Goal: Transaction & Acquisition: Purchase product/service

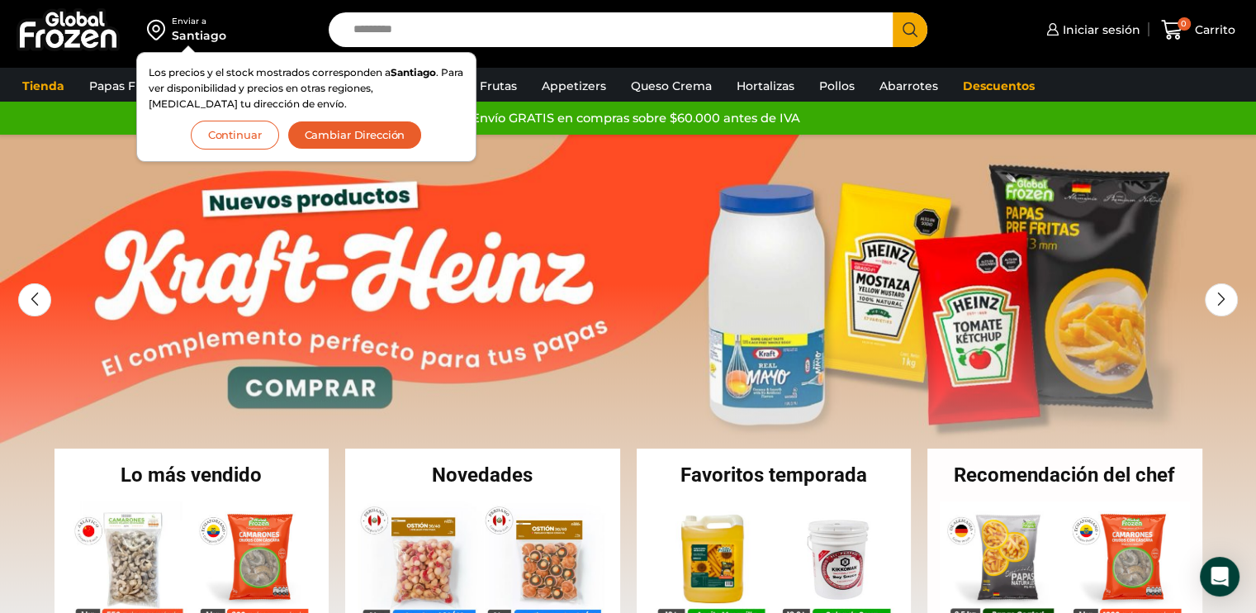
click at [242, 143] on button "Continuar" at bounding box center [235, 135] width 88 height 29
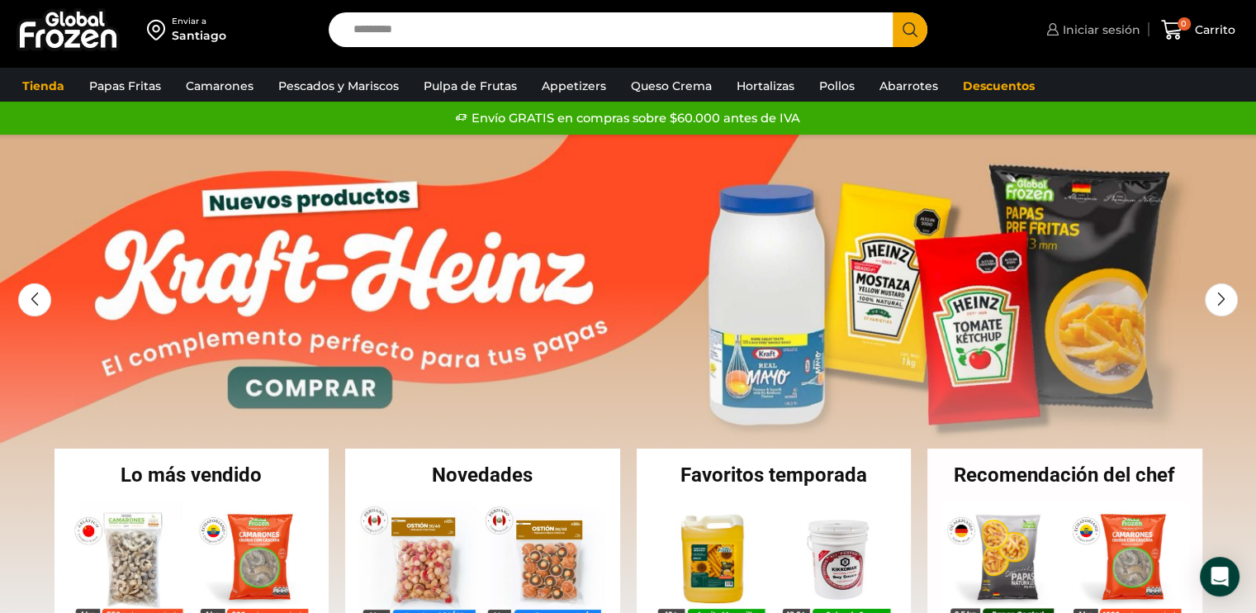
click at [1063, 30] on span "Iniciar sesión" at bounding box center [1100, 29] width 82 height 17
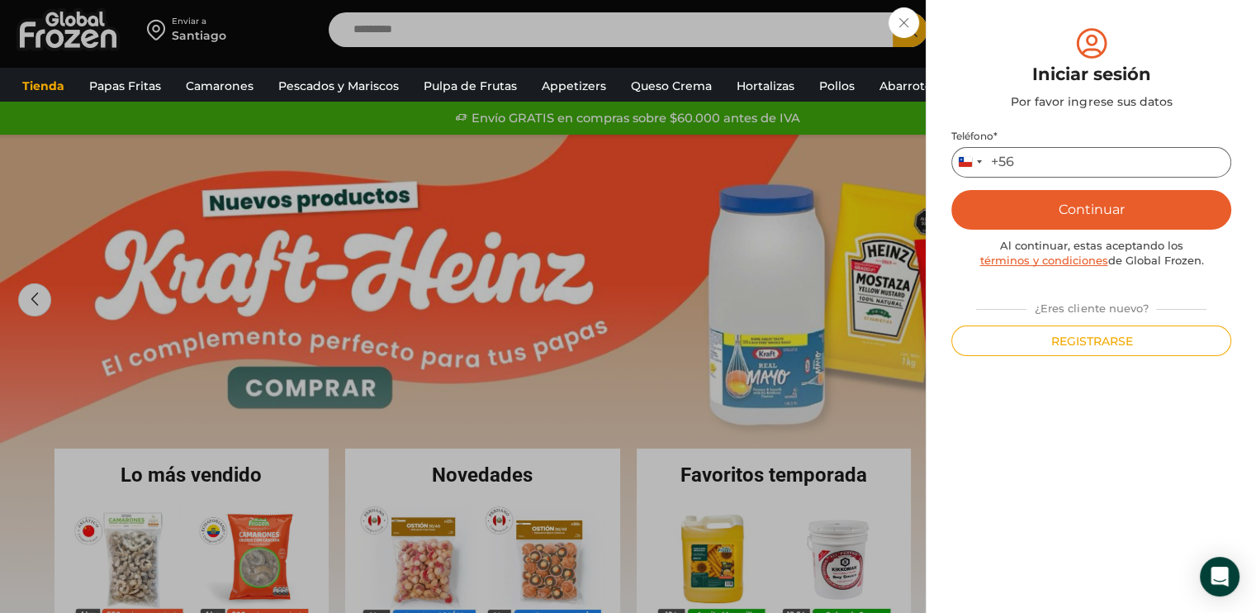
click at [1036, 156] on input "Teléfono *" at bounding box center [1091, 162] width 280 height 31
type input "*********"
click at [1051, 216] on button "Continuar" at bounding box center [1091, 210] width 280 height 40
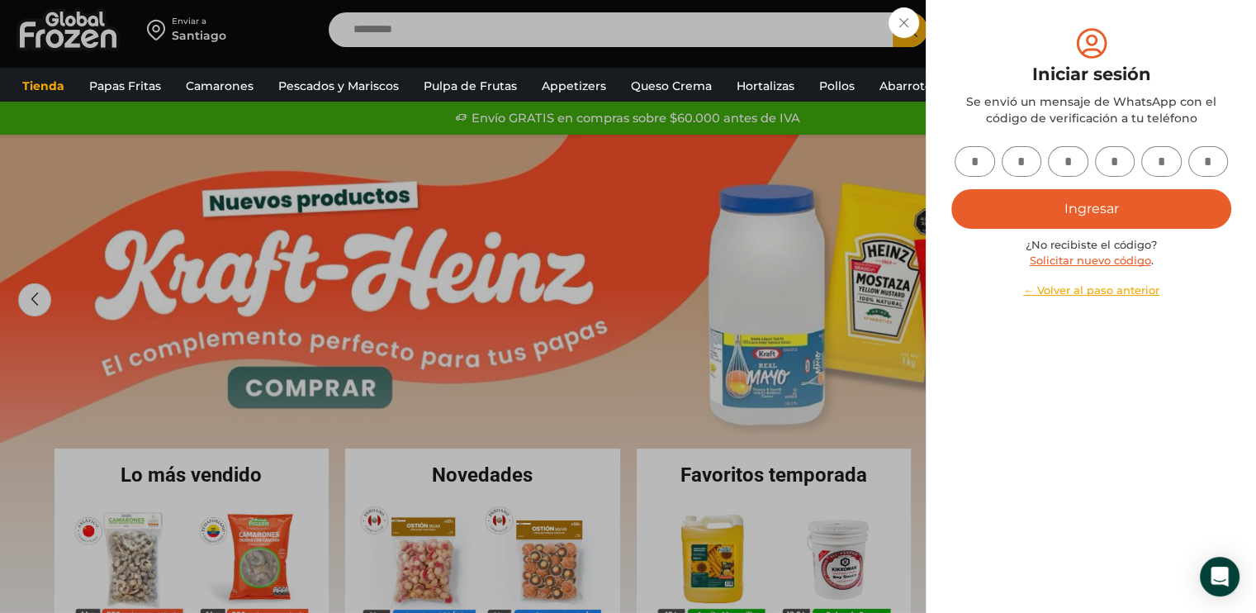
click at [965, 165] on input "text" at bounding box center [975, 161] width 40 height 31
type input "*"
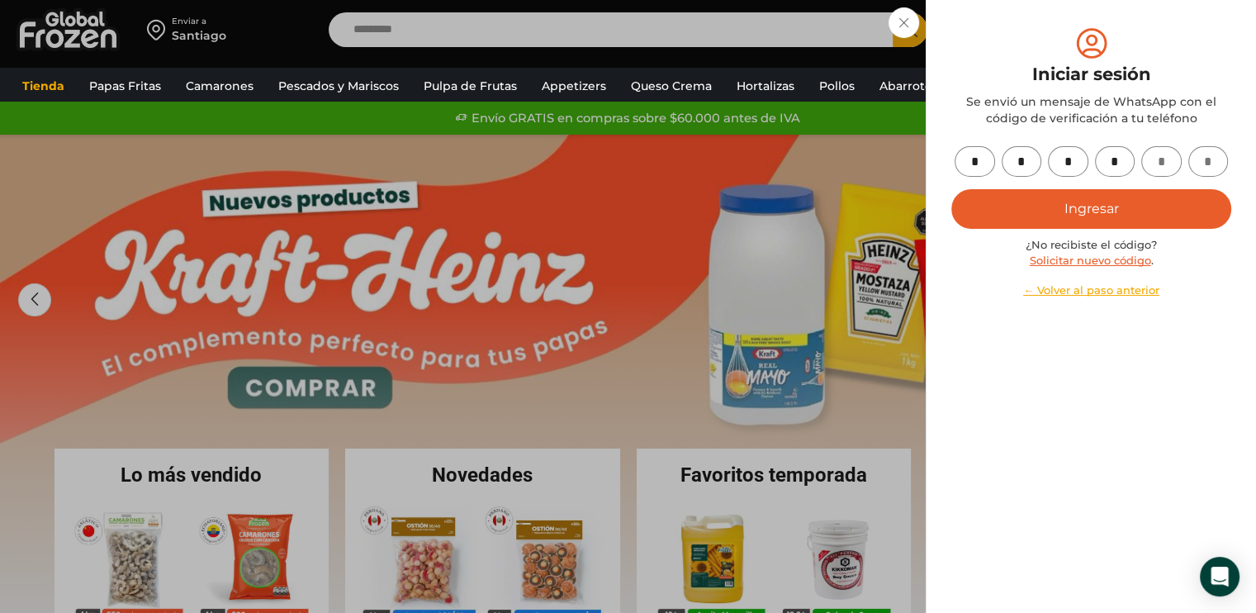
type input "*"
click at [1074, 203] on button "Ingresar" at bounding box center [1091, 209] width 280 height 40
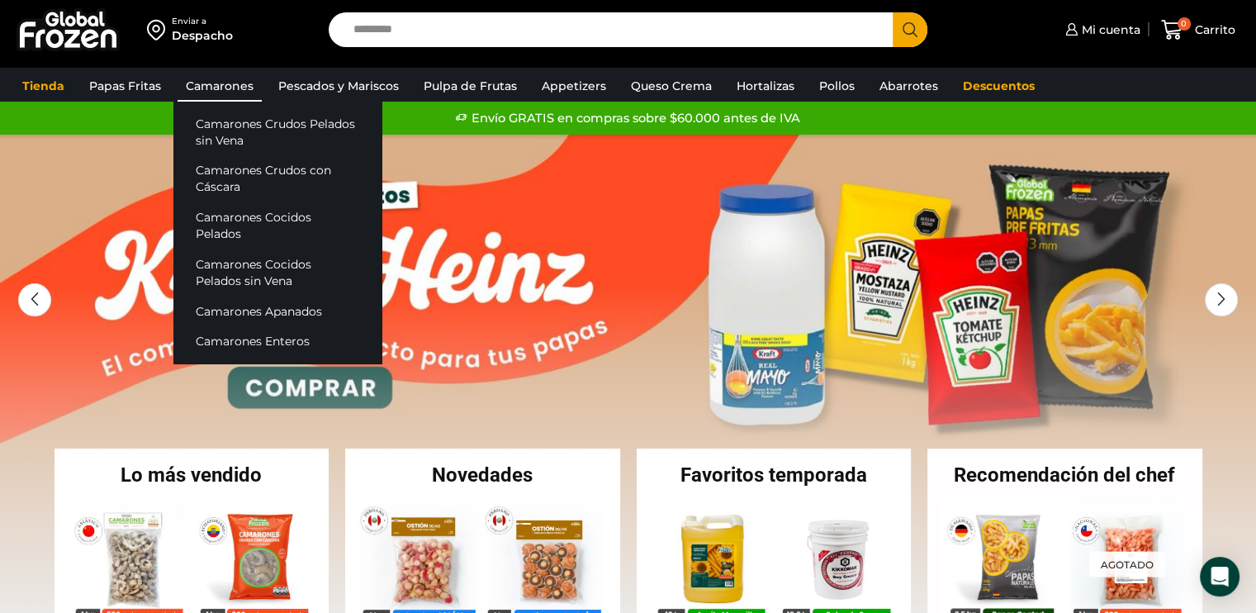
click at [218, 83] on link "Camarones" at bounding box center [220, 85] width 84 height 31
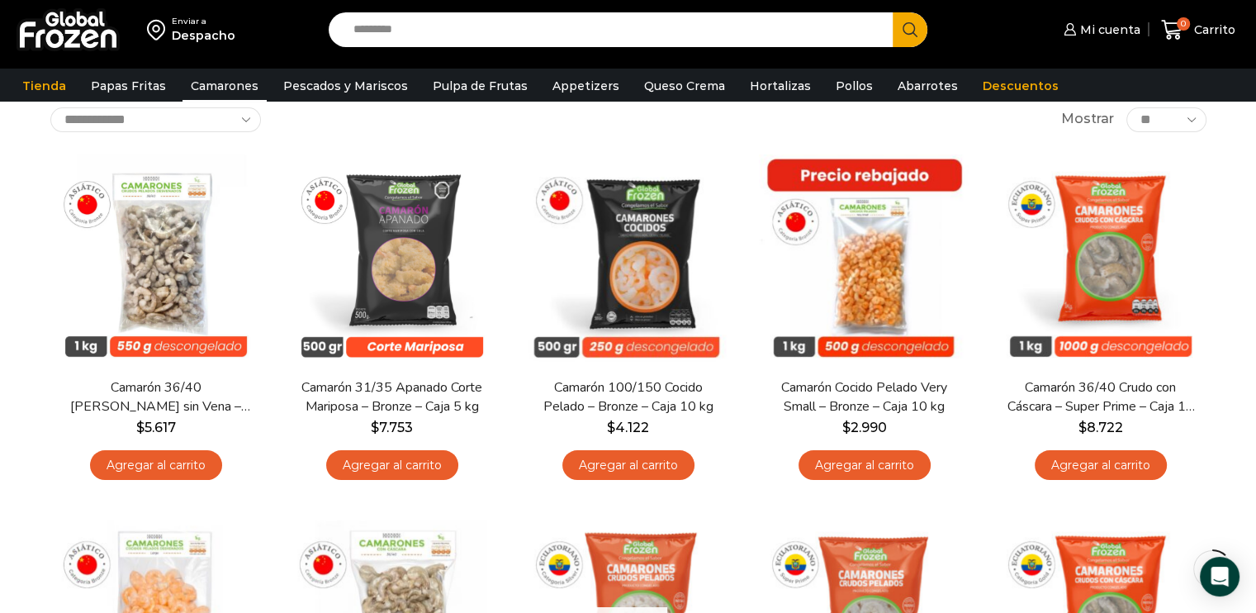
scroll to position [86, 0]
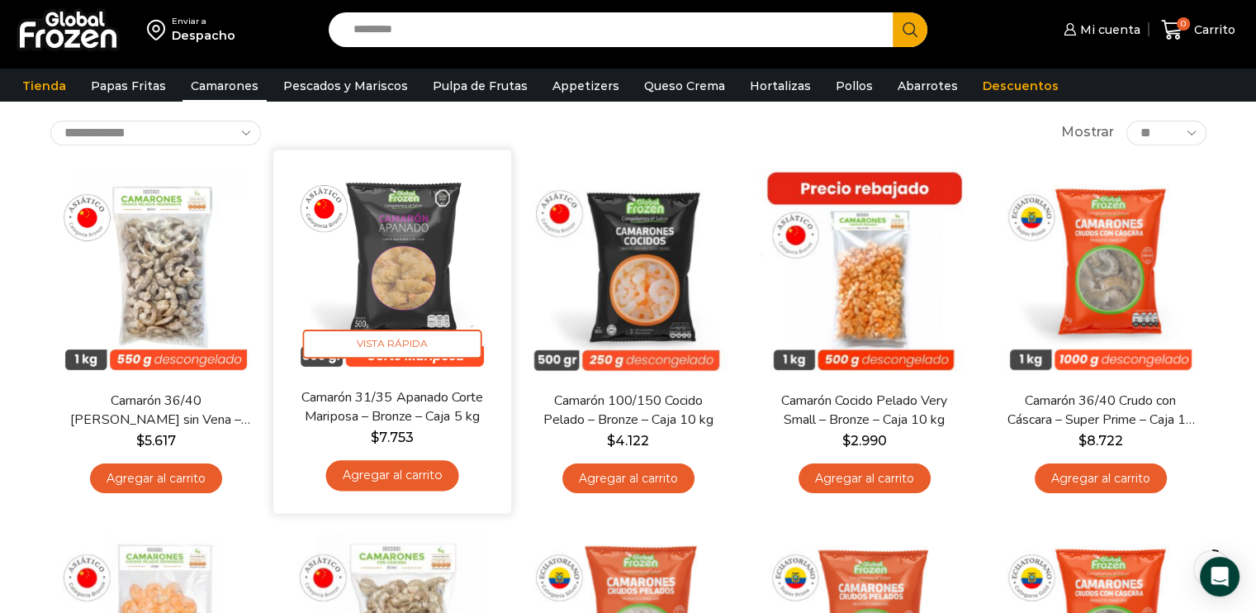
click at [411, 477] on link "Agregar al carrito" at bounding box center [391, 475] width 133 height 31
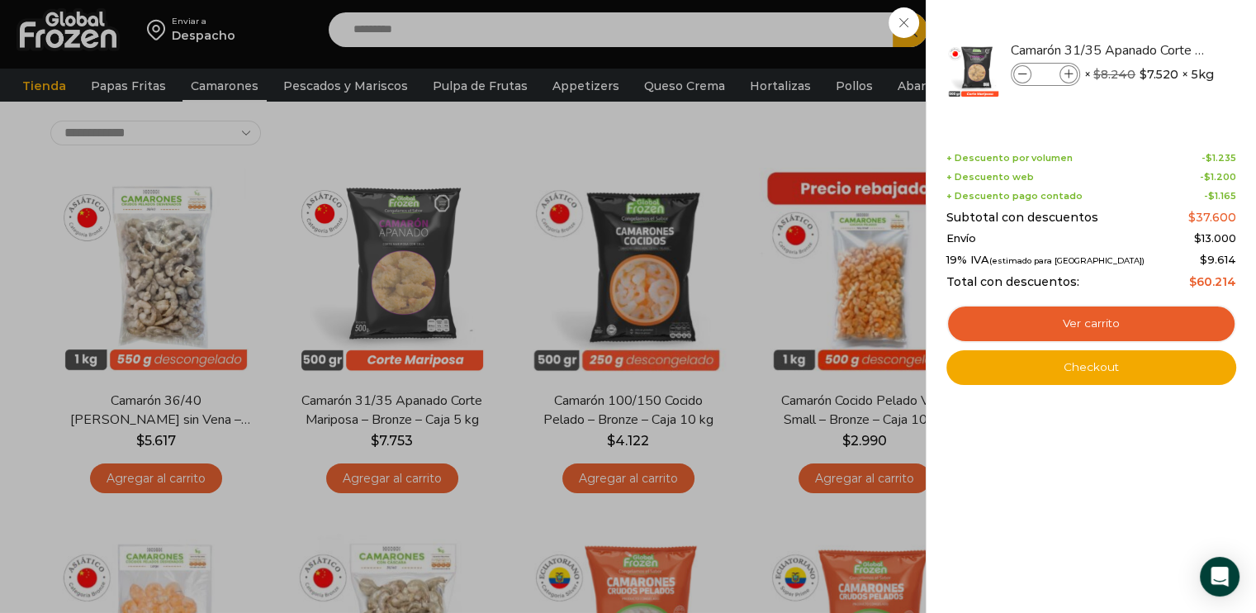
click at [1157, 50] on div "1 Carrito 1 1 Shopping Cart *" at bounding box center [1198, 30] width 83 height 39
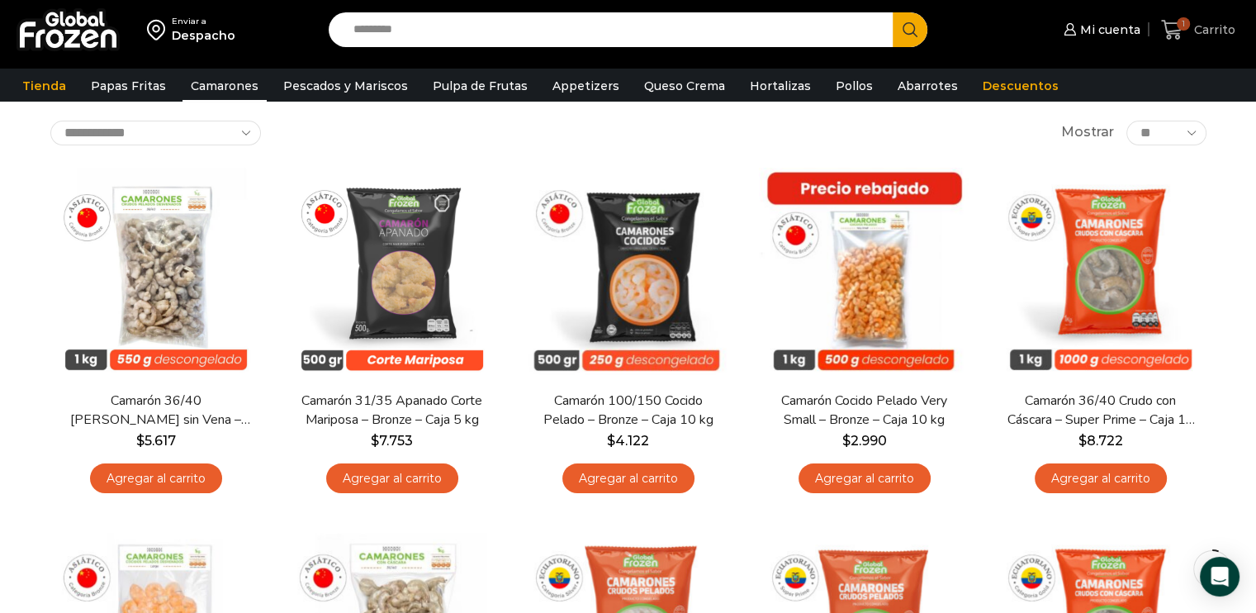
click at [1169, 28] on icon at bounding box center [1172, 30] width 22 height 22
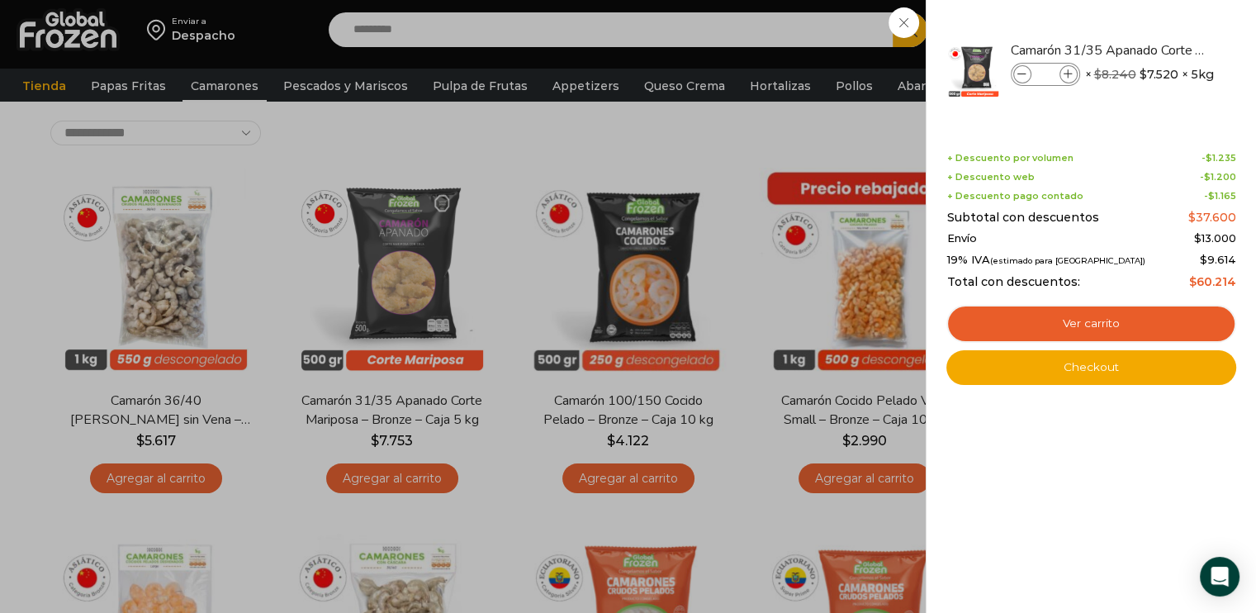
click at [1157, 50] on div "1 Carrito 1 1 Shopping Cart *" at bounding box center [1198, 30] width 83 height 39
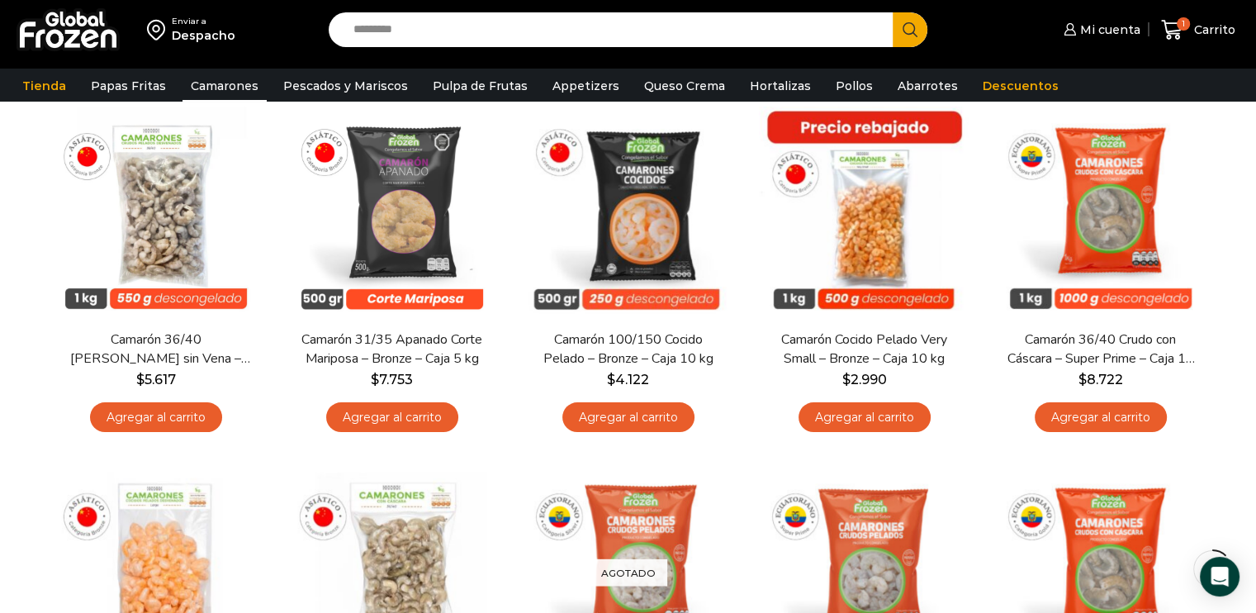
scroll to position [126, 0]
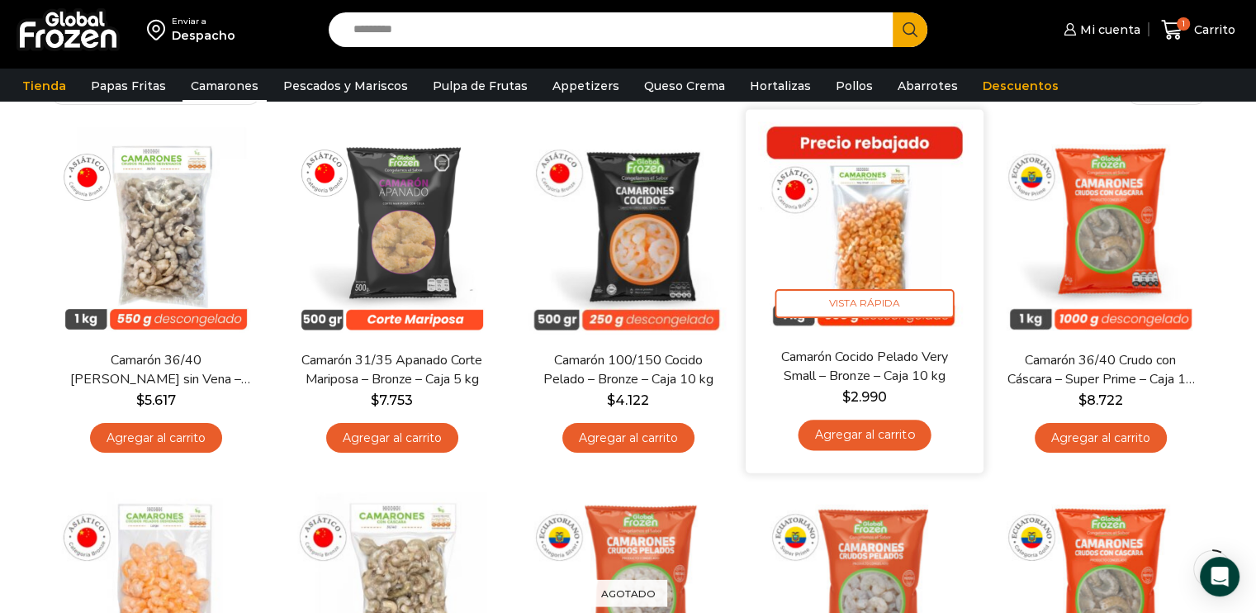
click at [863, 430] on link "Agregar al carrito" at bounding box center [864, 434] width 133 height 31
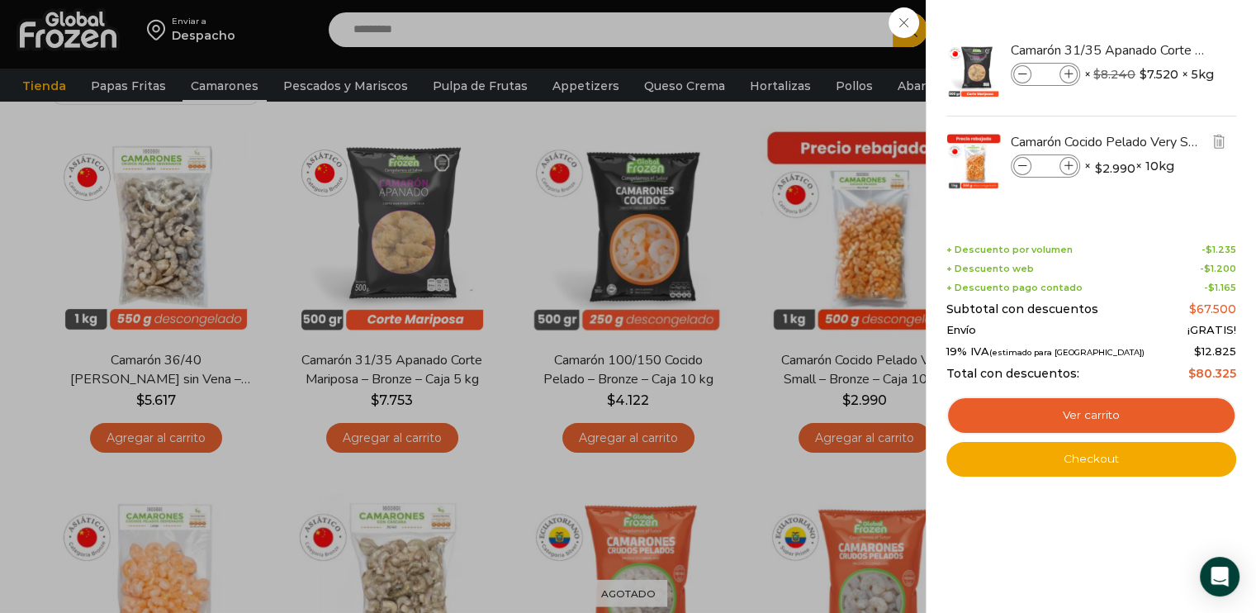
click at [1070, 170] on span at bounding box center [1068, 166] width 18 height 18
type input "*"
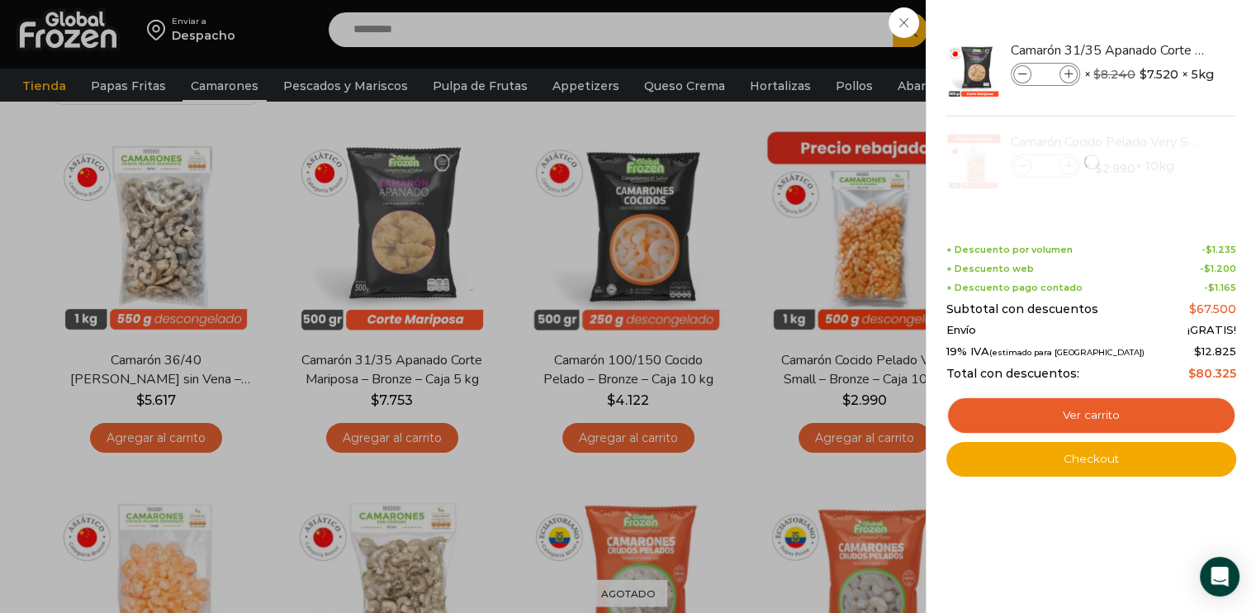
click at [1157, 50] on div "2 Carrito 2 2 Shopping Cart *" at bounding box center [1198, 30] width 83 height 39
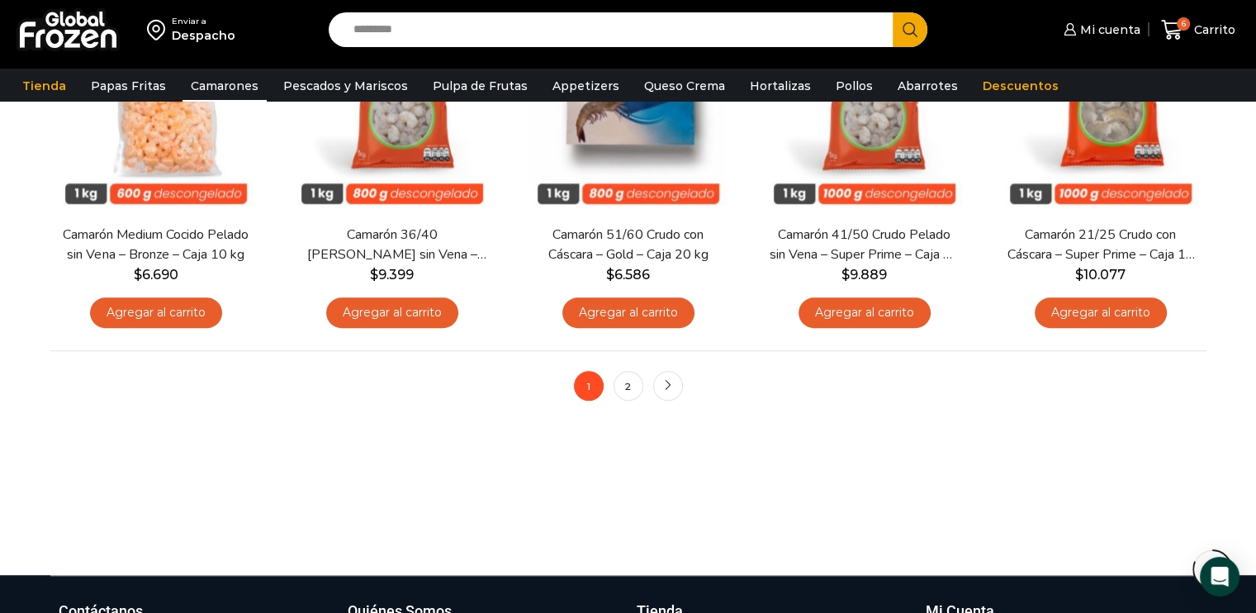
scroll to position [1342, 0]
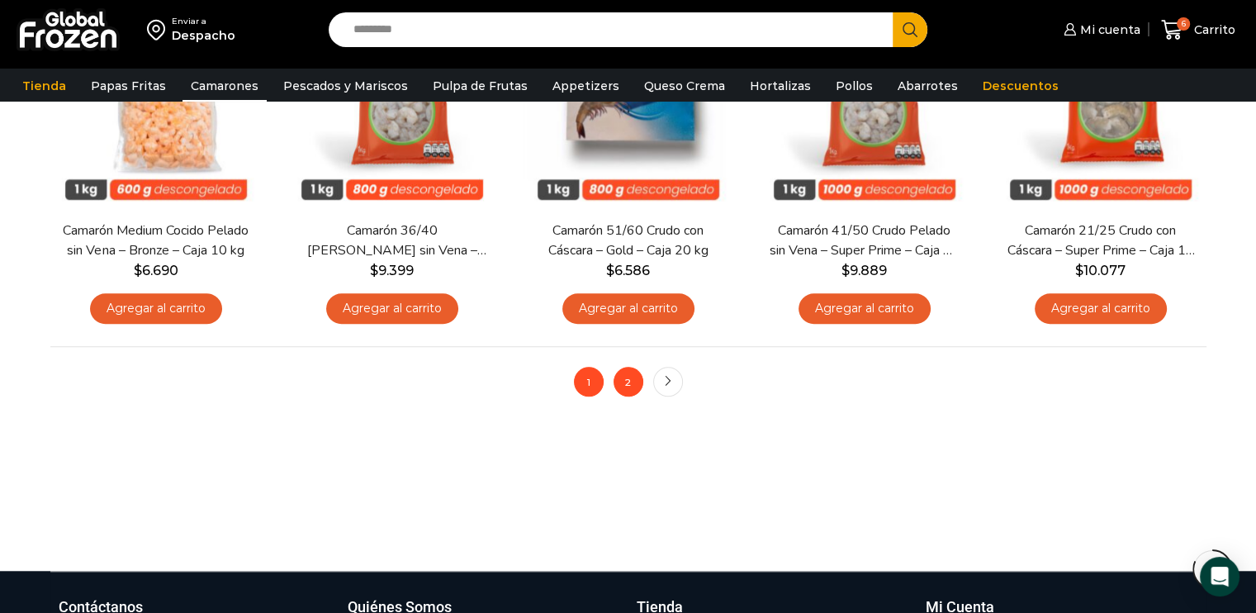
click at [628, 385] on link "2" at bounding box center [629, 382] width 30 height 30
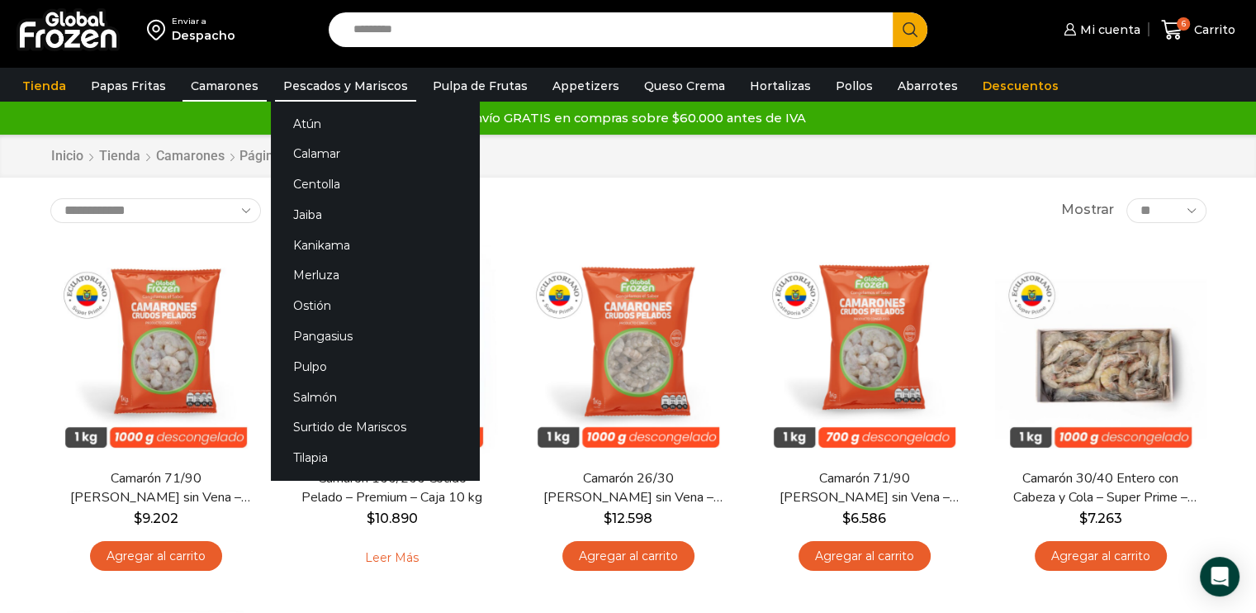
click at [370, 88] on link "Pescados y Mariscos" at bounding box center [345, 85] width 141 height 31
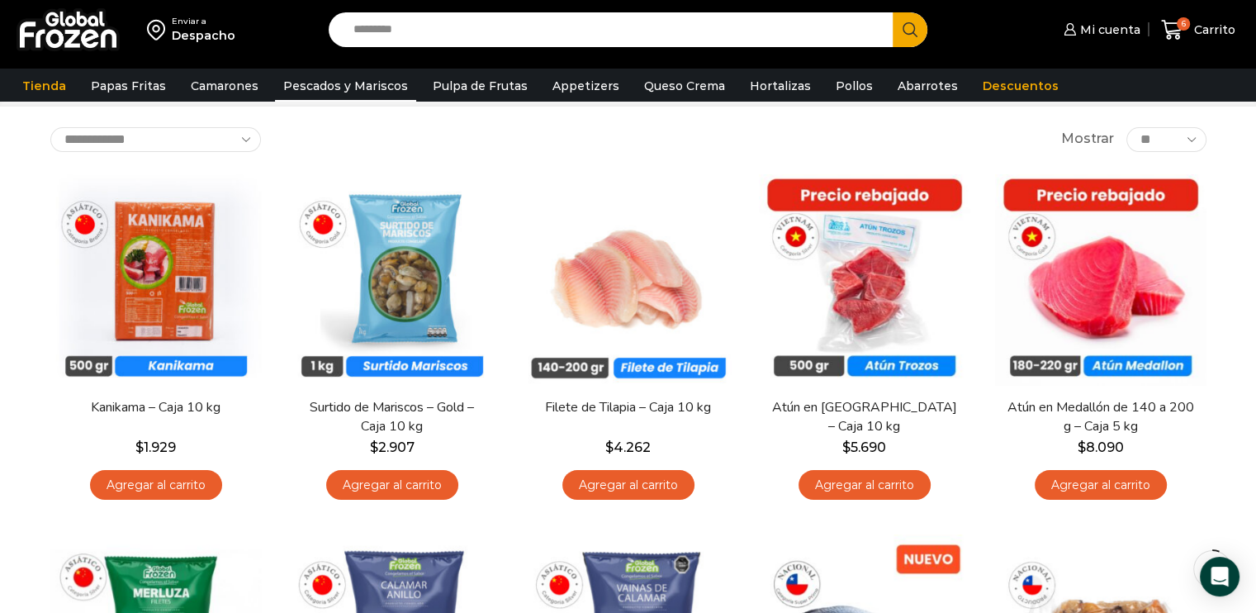
scroll to position [102, 0]
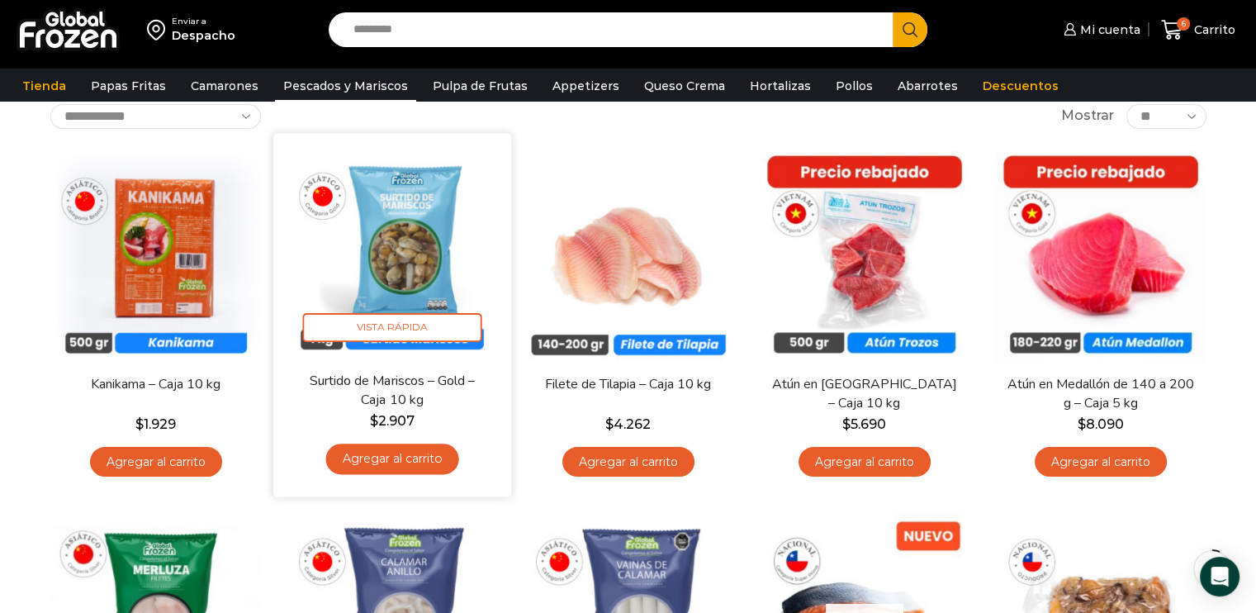
click at [393, 466] on link "Agregar al carrito" at bounding box center [391, 458] width 133 height 31
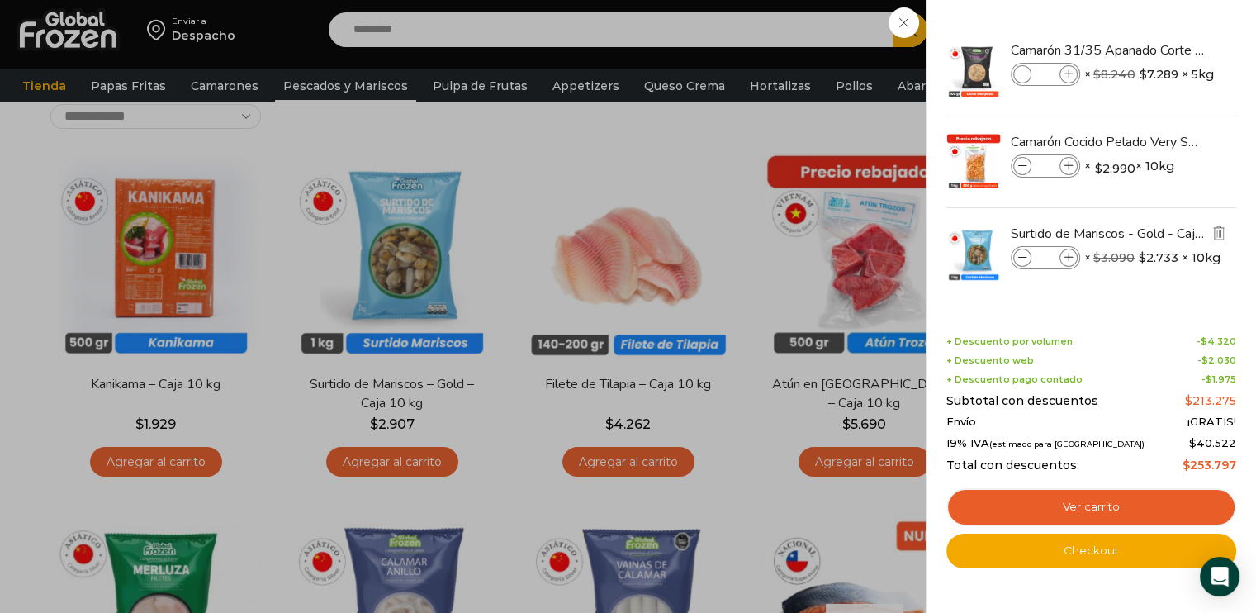
click at [1070, 260] on icon at bounding box center [1068, 258] width 9 height 9
type input "*"
drag, startPoint x: 799, startPoint y: 135, endPoint x: 822, endPoint y: 130, distance: 24.6
click at [1157, 50] on div "8 Carrito 8 8 Shopping Cart *" at bounding box center [1198, 30] width 83 height 39
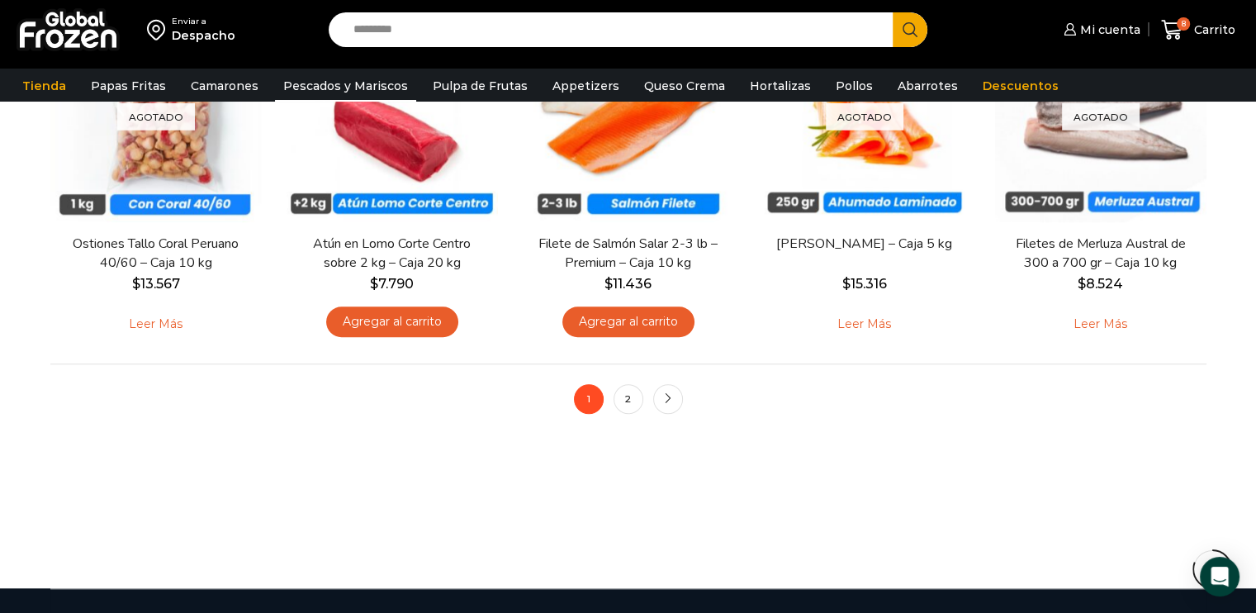
scroll to position [1339, 0]
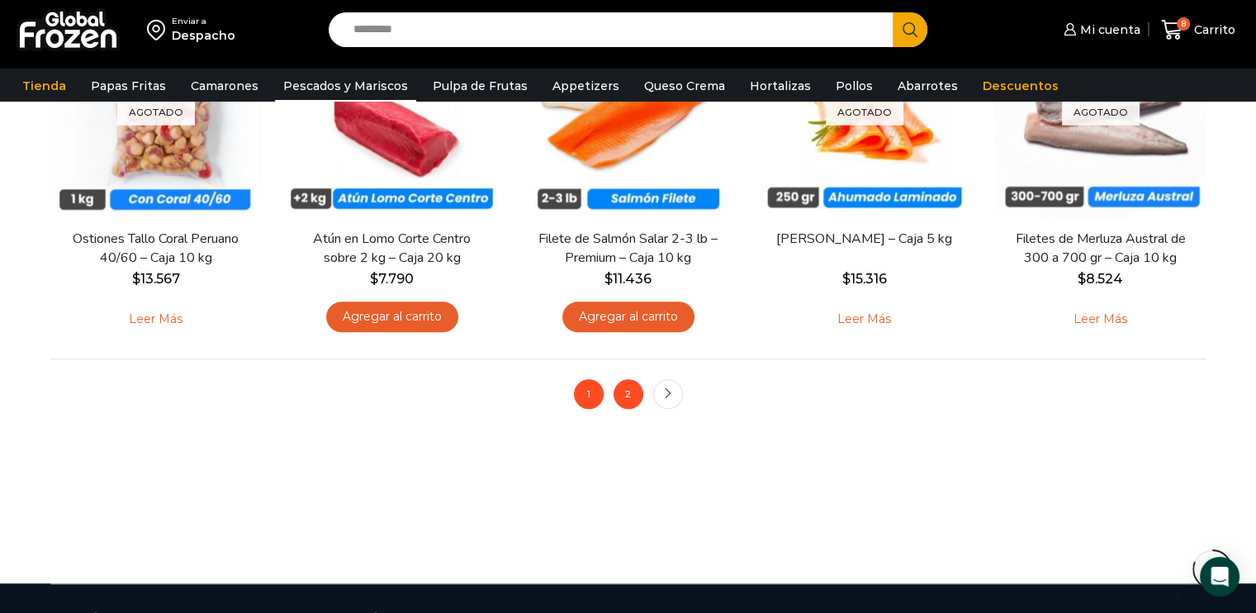
click at [622, 397] on link "2" at bounding box center [629, 394] width 30 height 30
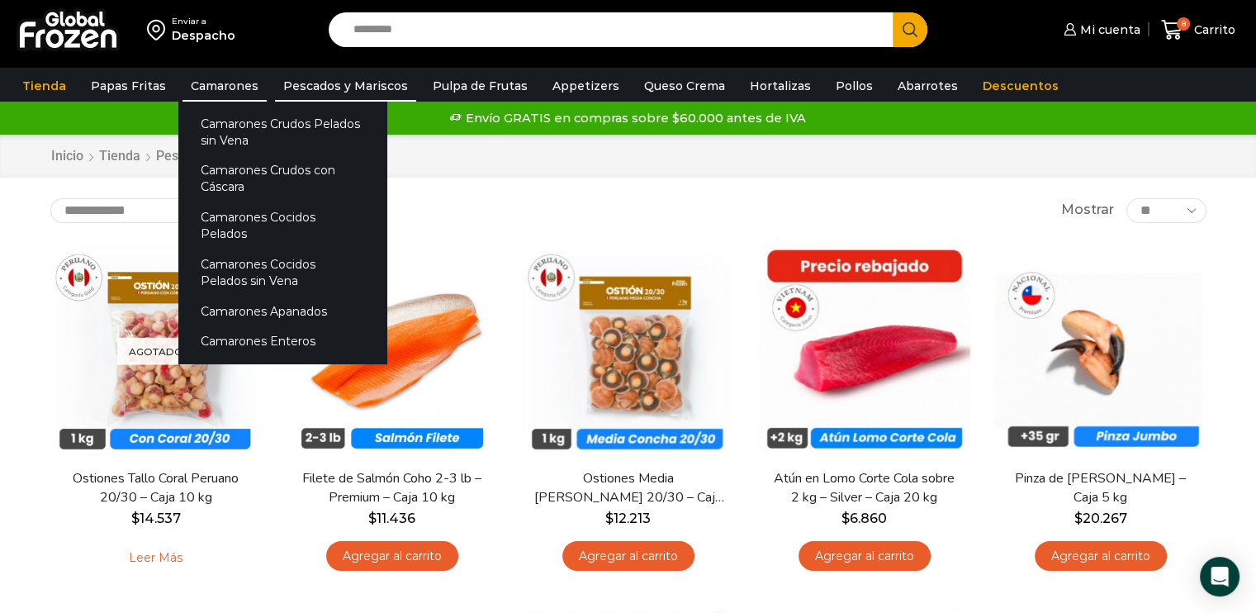
click at [234, 80] on link "Camarones" at bounding box center [224, 85] width 84 height 31
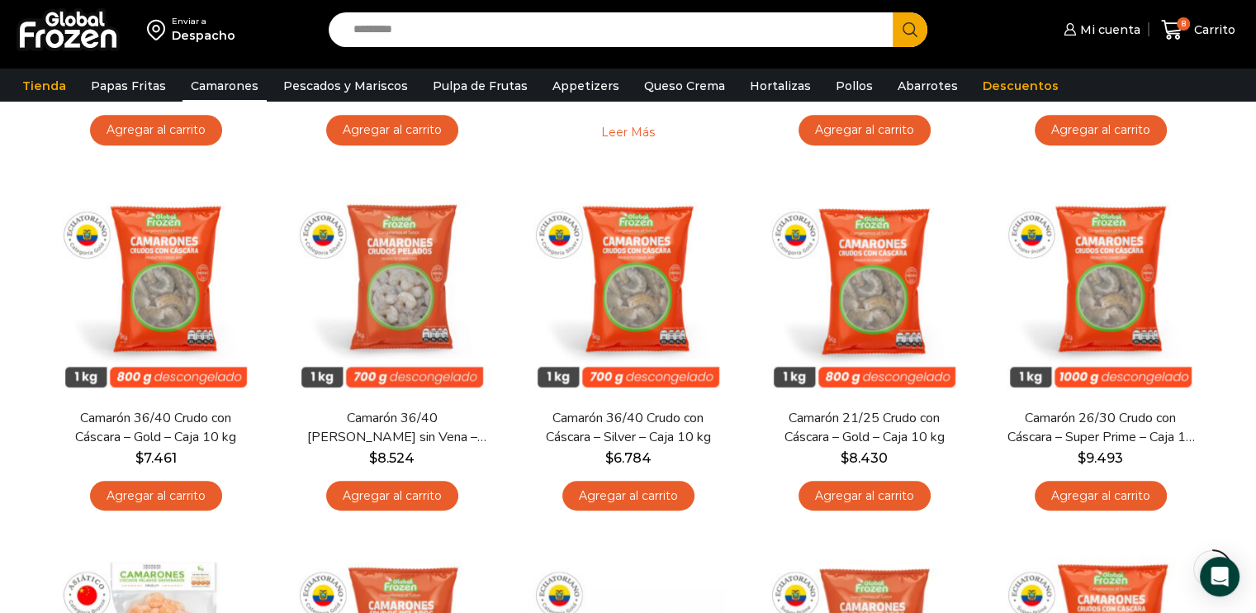
scroll to position [830, 0]
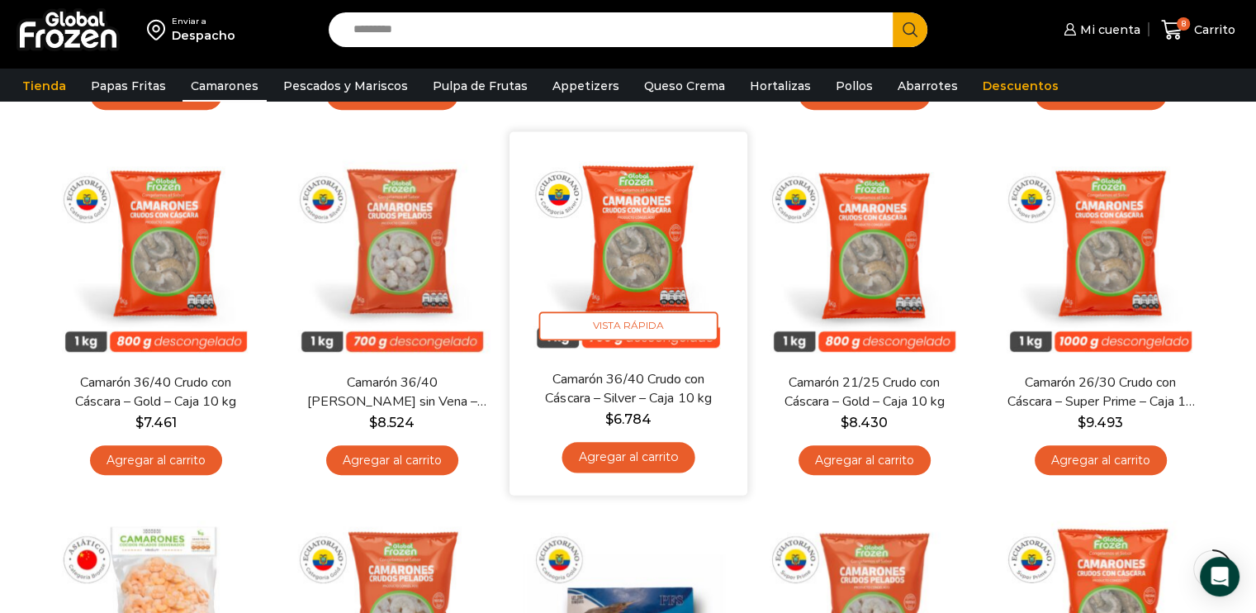
click at [629, 453] on link "Agregar al carrito" at bounding box center [628, 457] width 133 height 31
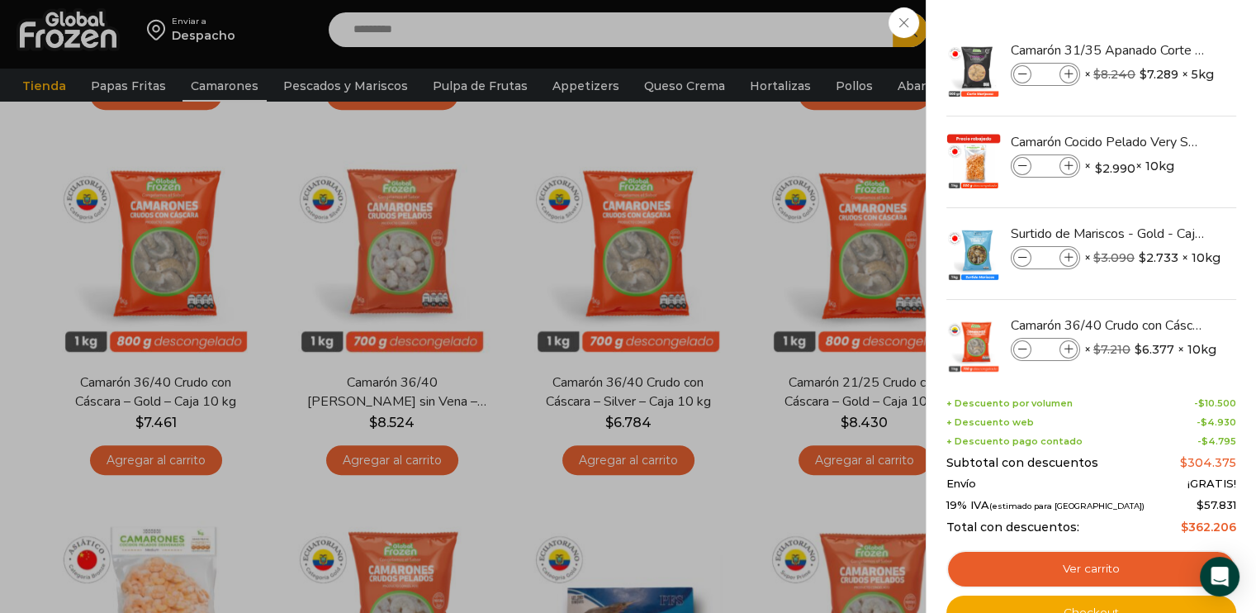
click at [1157, 50] on div "9 Carrito 9 9 Shopping Cart *" at bounding box center [1198, 30] width 83 height 39
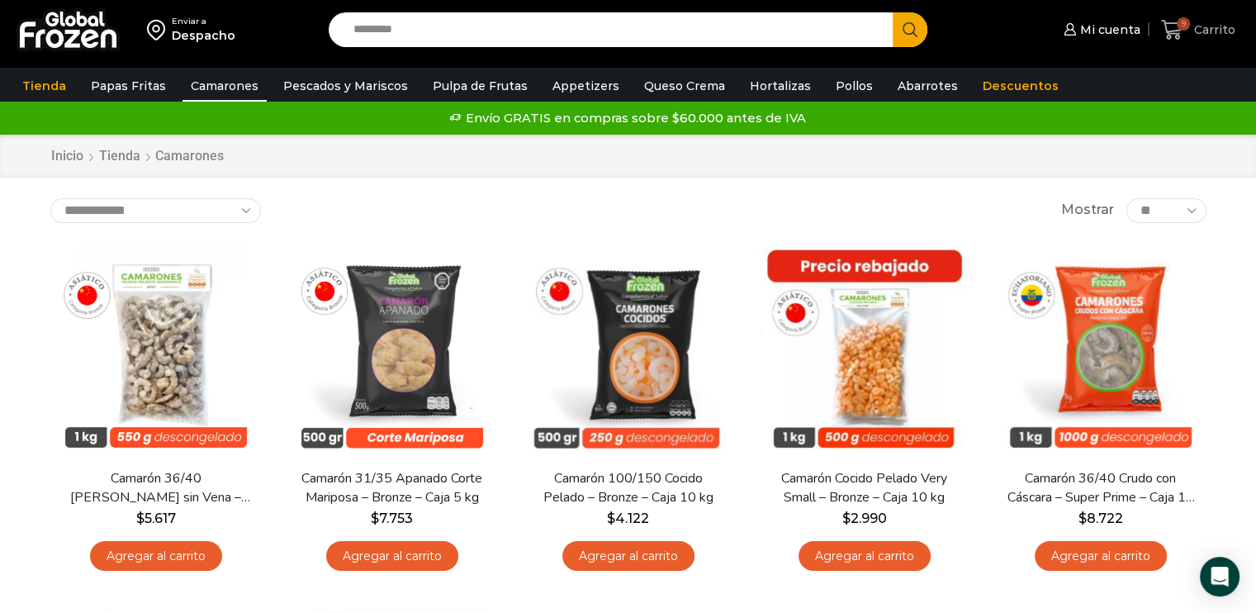
scroll to position [0, 0]
click at [828, 87] on link "Pollos" at bounding box center [854, 85] width 54 height 31
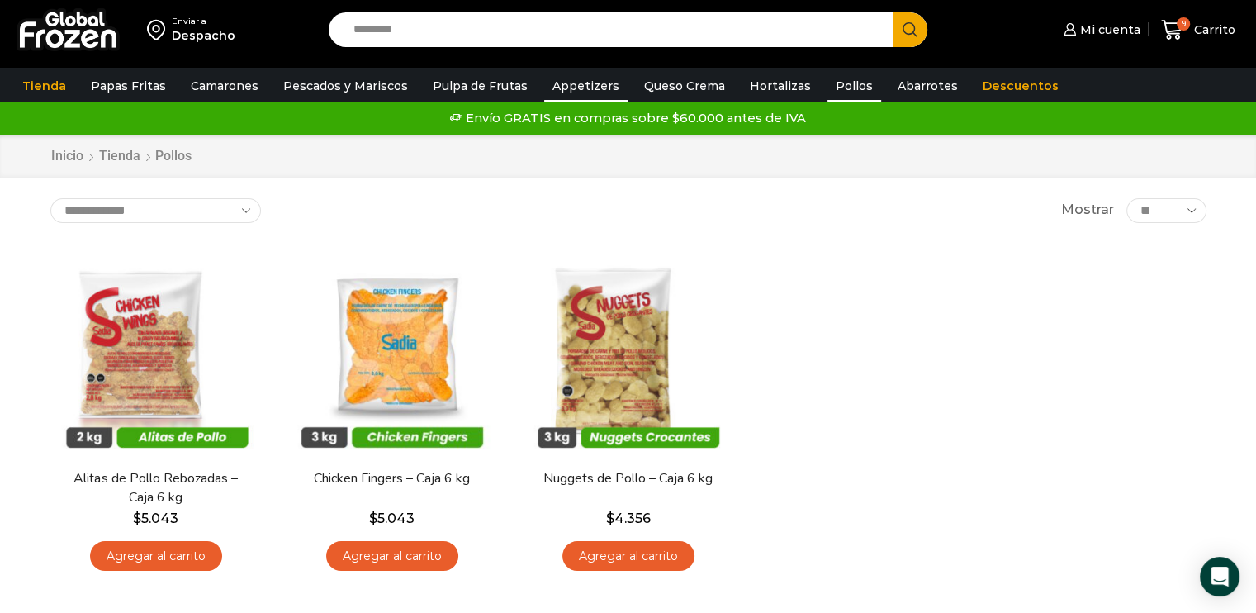
click at [557, 88] on link "Appetizers" at bounding box center [585, 85] width 83 height 31
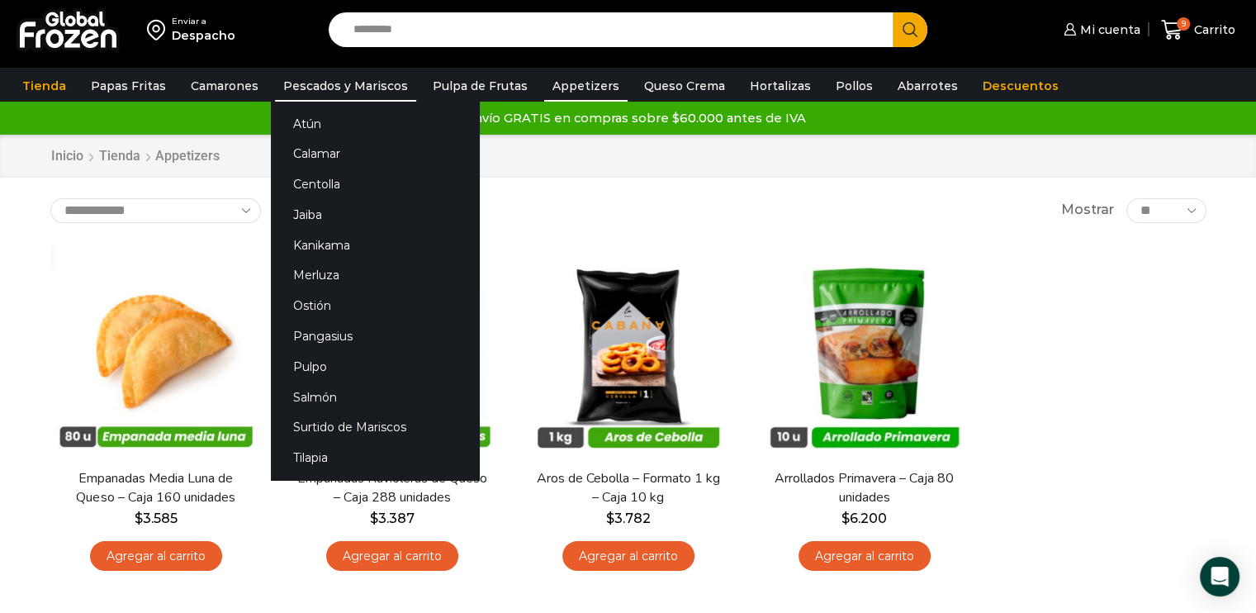
click at [386, 88] on link "Pescados y Mariscos" at bounding box center [345, 85] width 141 height 31
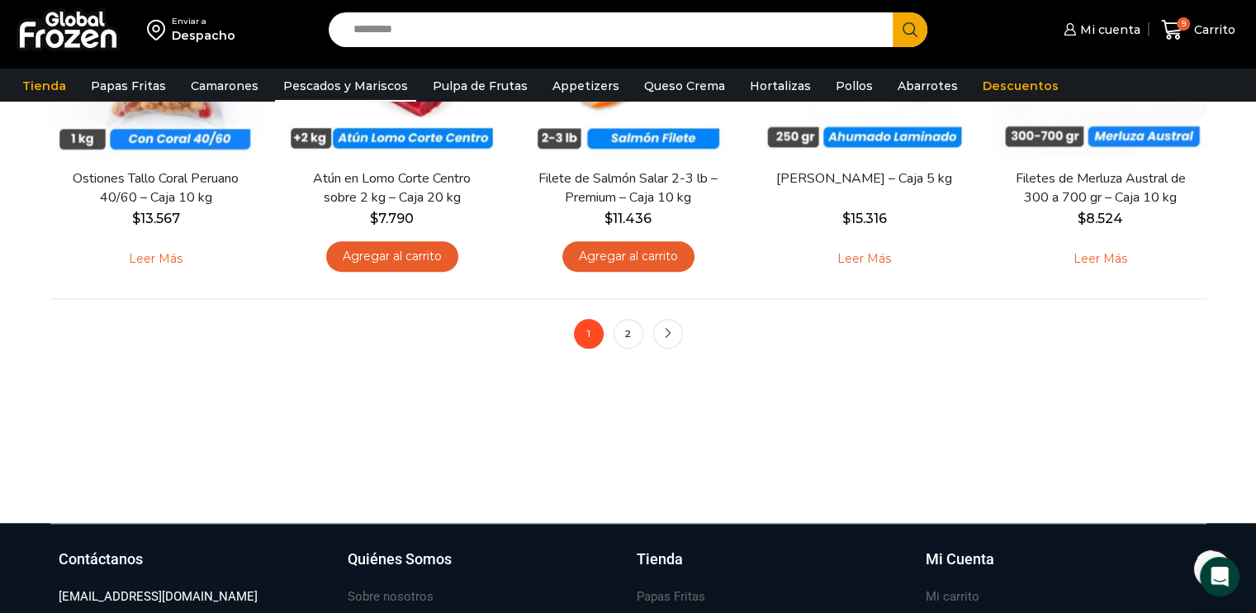
scroll to position [1401, 0]
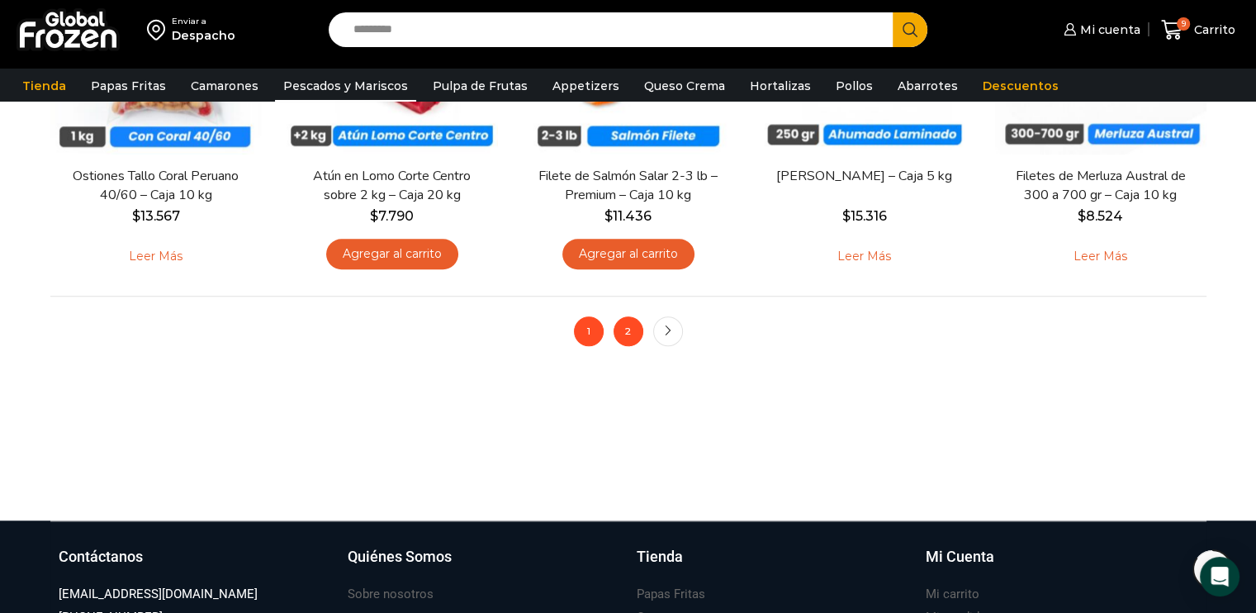
click at [624, 336] on link "2" at bounding box center [629, 331] width 30 height 30
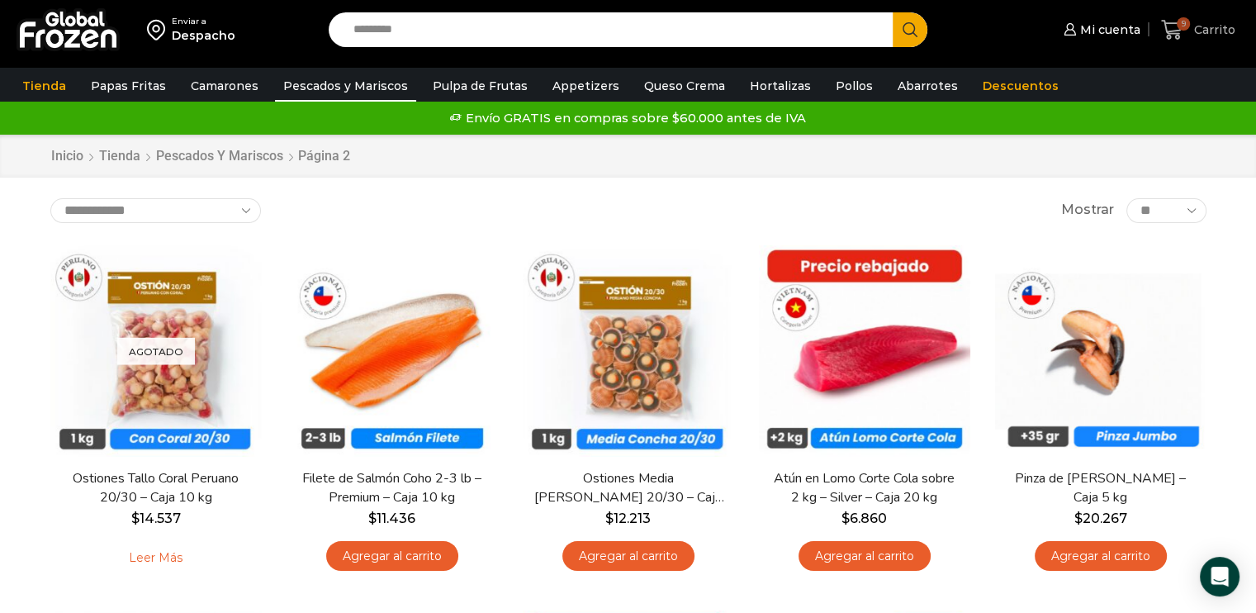
click at [1168, 34] on icon at bounding box center [1172, 30] width 22 height 22
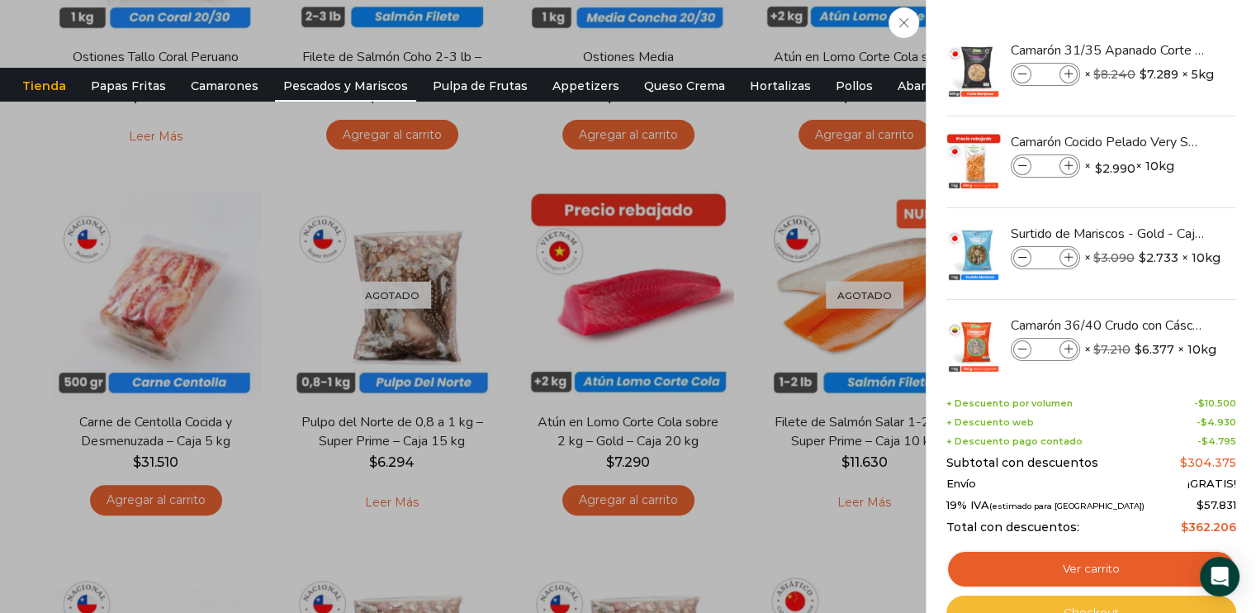
scroll to position [476, 0]
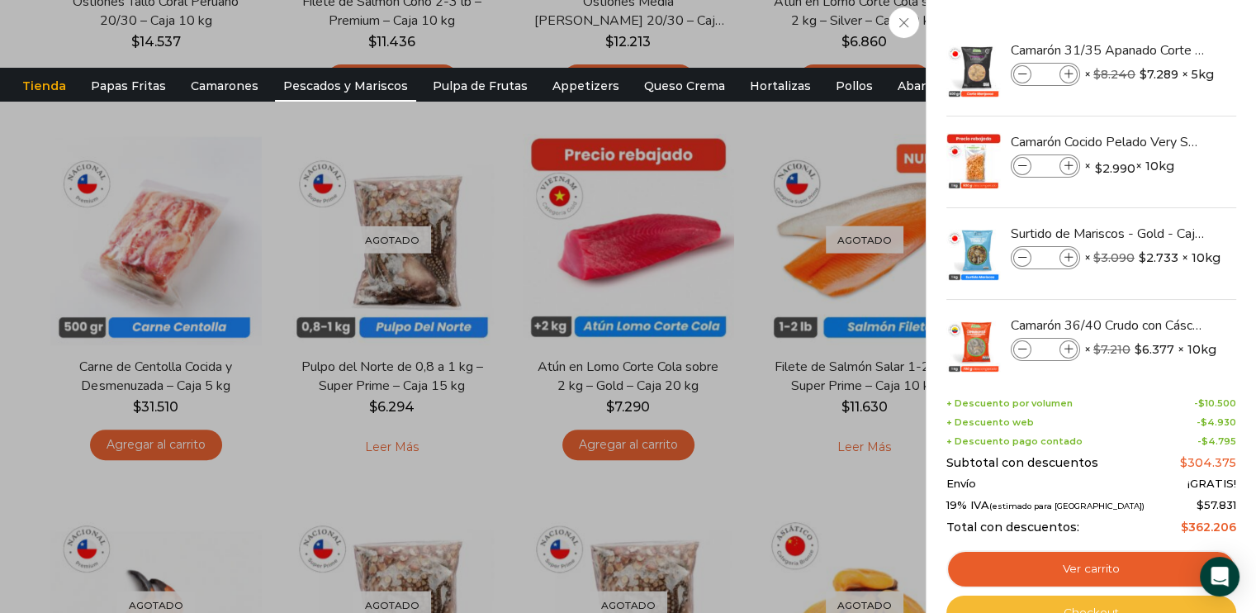
click at [1106, 607] on link "Checkout" at bounding box center [1091, 612] width 290 height 35
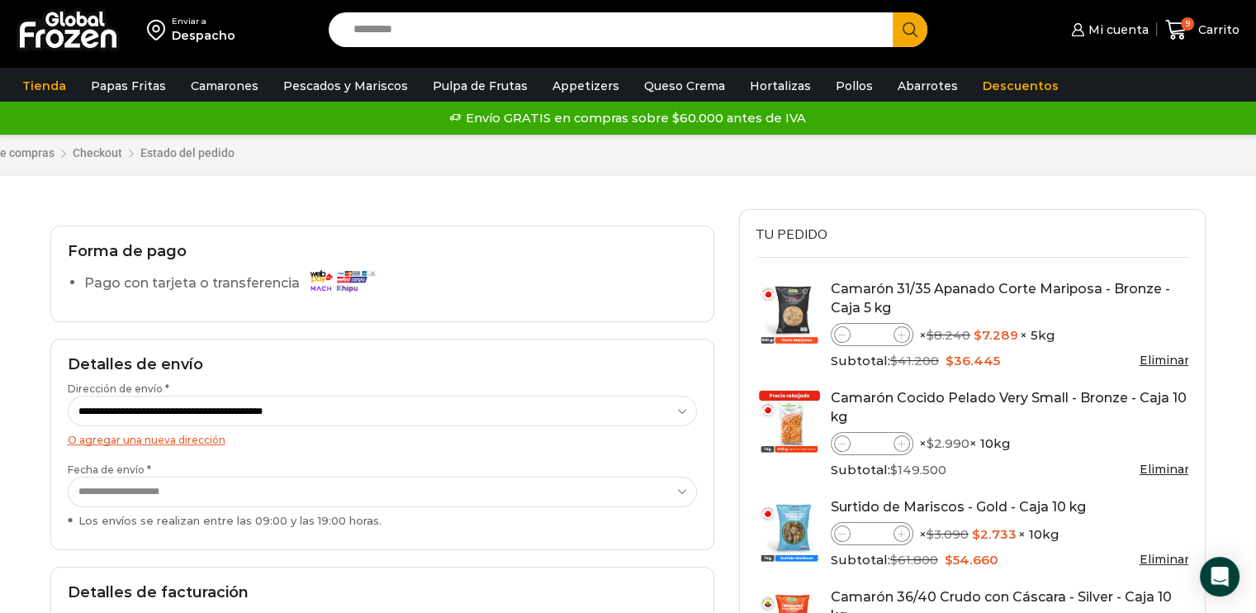
click at [196, 299] on li "Pago con tarjeta o transferencia" at bounding box center [390, 285] width 613 height 33
click at [208, 283] on label "Pago con tarjeta o transferencia" at bounding box center [234, 283] width 300 height 29
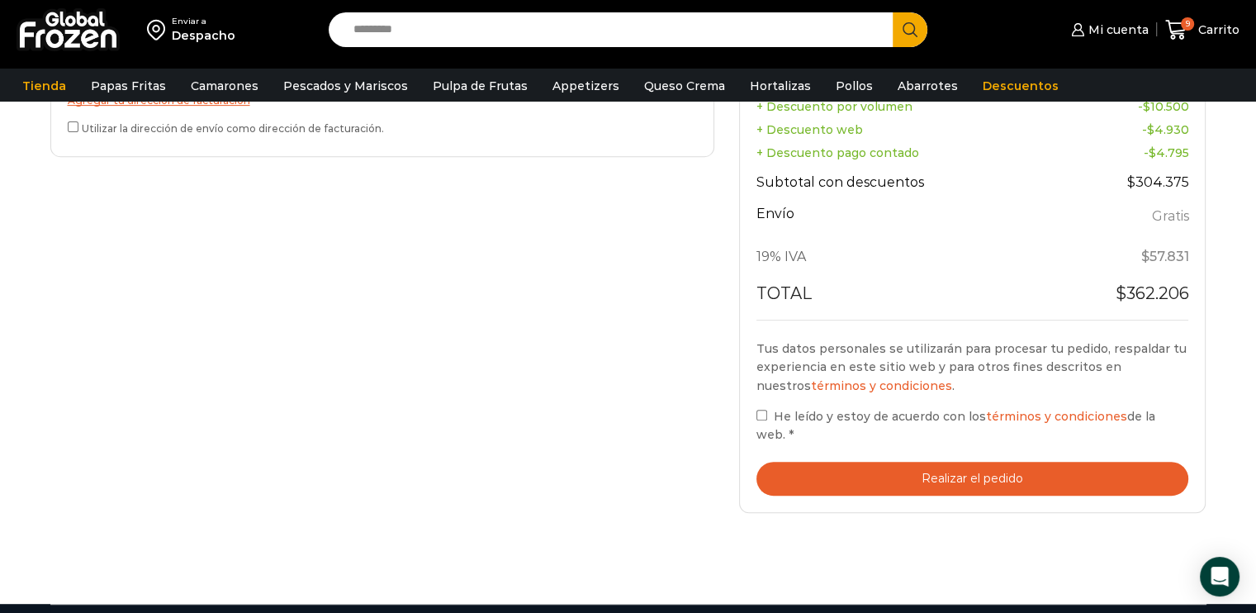
scroll to position [646, 0]
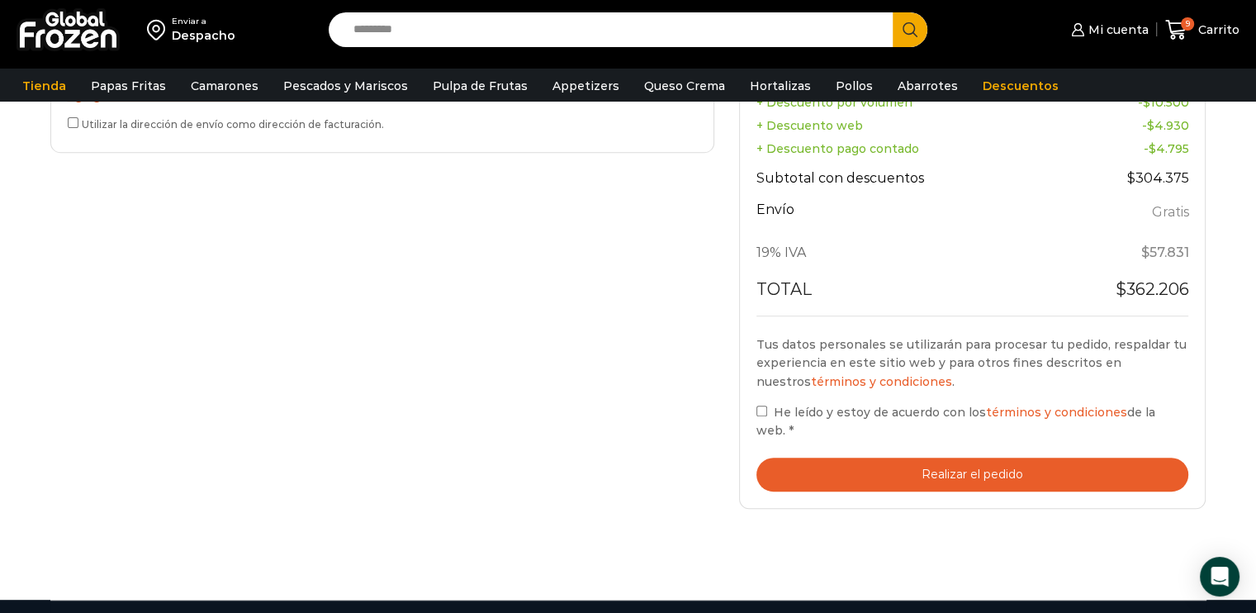
click at [981, 457] on button "Realizar el pedido" at bounding box center [972, 474] width 433 height 34
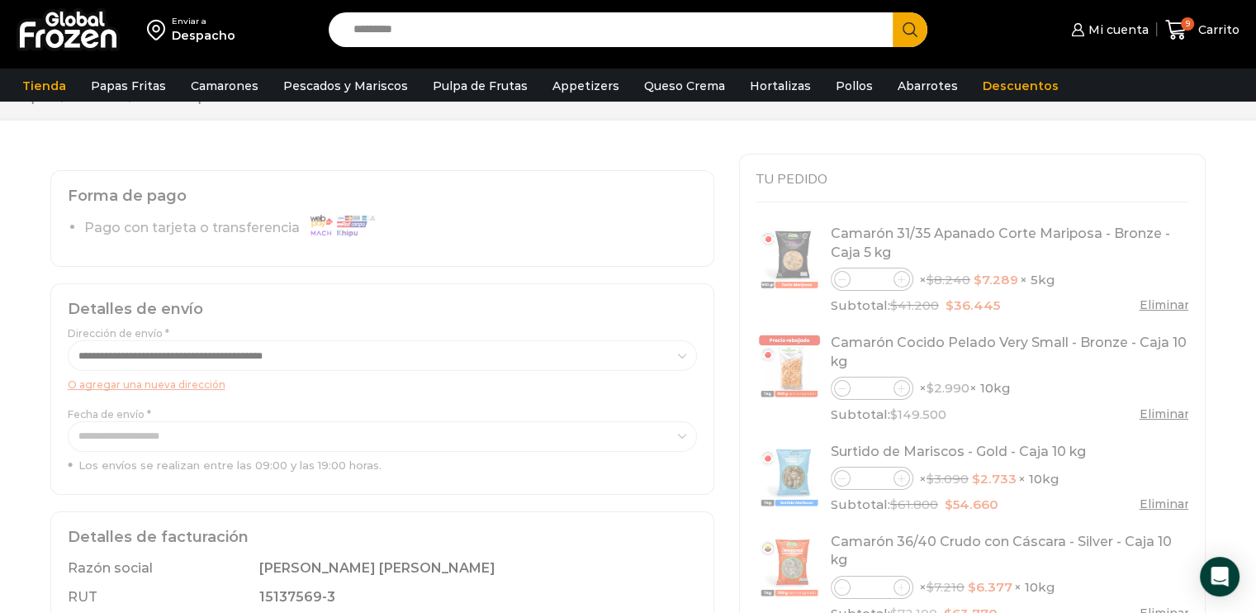
scroll to position [59, 0]
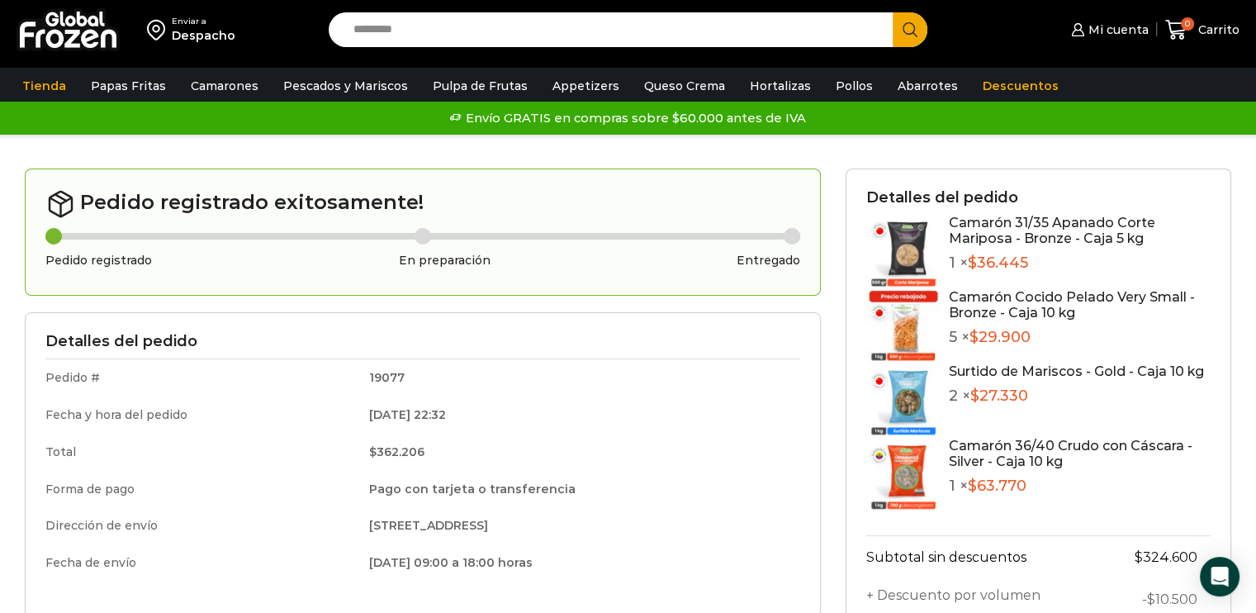
click at [375, 397] on td "[DATE] 22:32" at bounding box center [579, 414] width 443 height 37
